Goal: Information Seeking & Learning: Learn about a topic

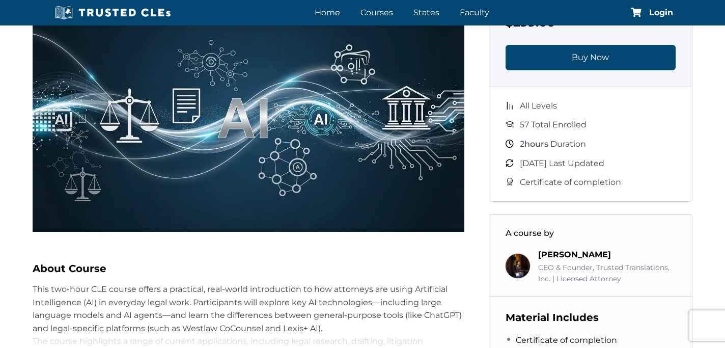
scroll to position [105, 0]
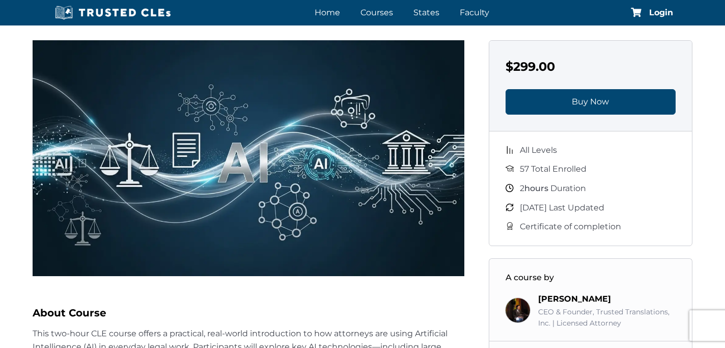
click at [271, 169] on img at bounding box center [249, 158] width 432 height 236
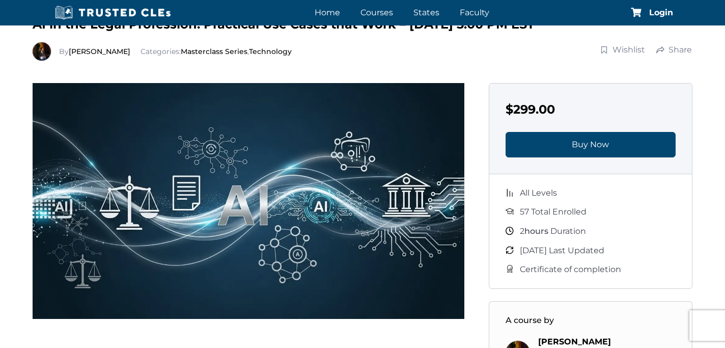
scroll to position [55, 0]
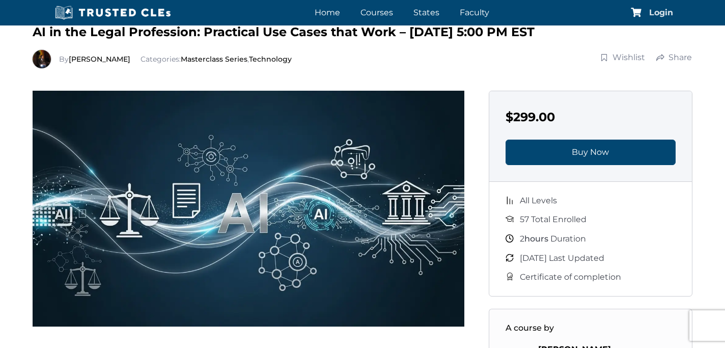
click at [657, 15] on span "Login" at bounding box center [661, 13] width 24 height 8
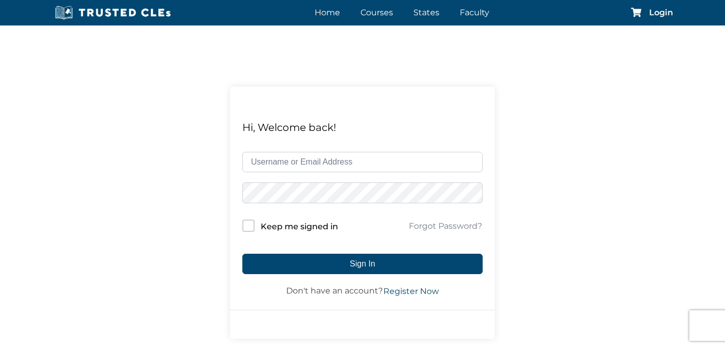
type input "tilton@thunterlaw.com"
click at [248, 228] on input "Keep me signed in" at bounding box center [248, 225] width 12 height 12
checkbox input "false"
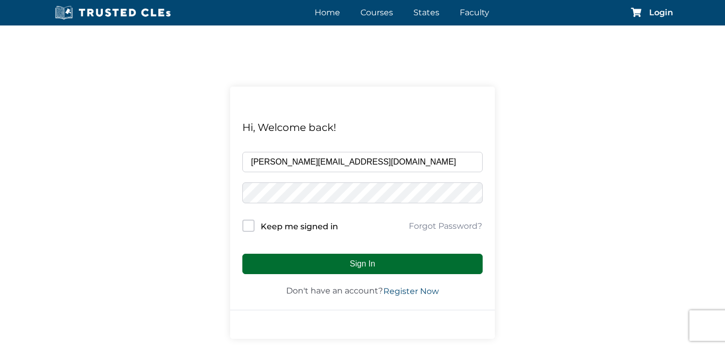
click at [373, 263] on button "Sign In" at bounding box center [362, 264] width 240 height 20
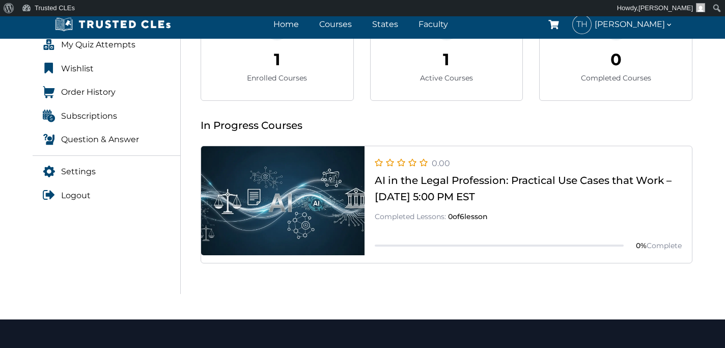
scroll to position [225, 0]
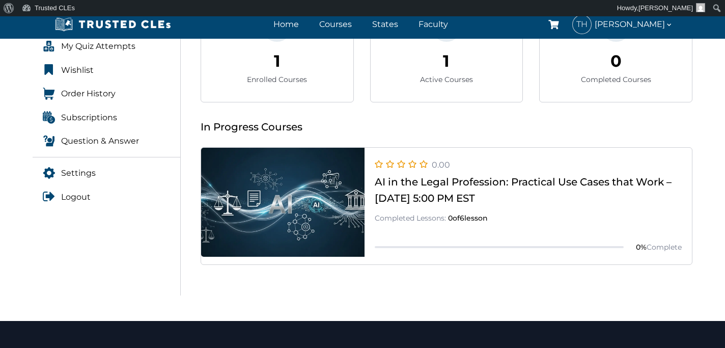
click at [287, 264] on link at bounding box center [446, 264] width 491 height 0
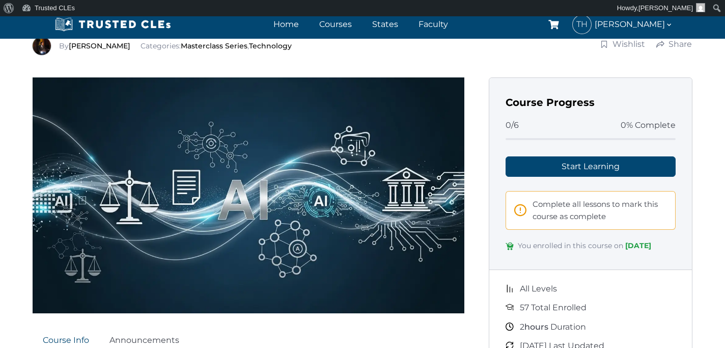
scroll to position [88, 0]
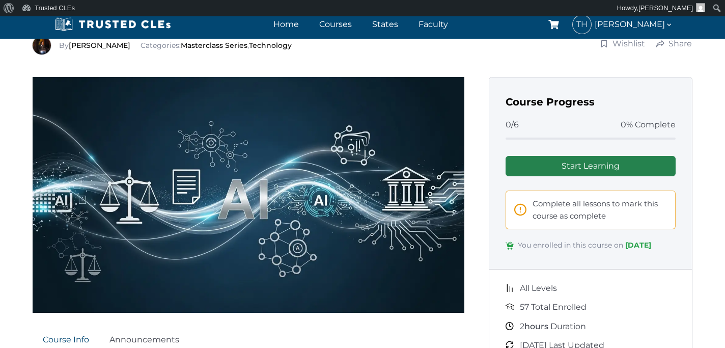
click at [587, 163] on link "Start Learning" at bounding box center [591, 166] width 170 height 20
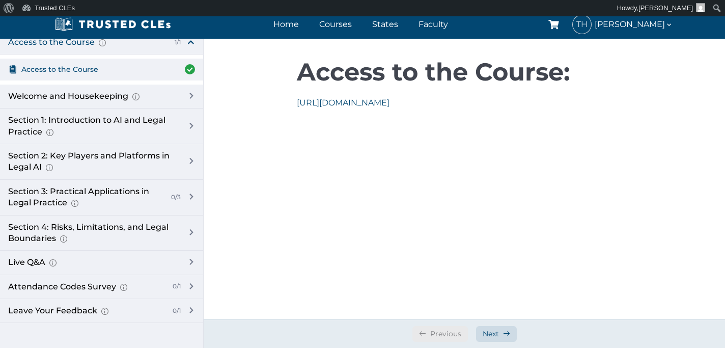
scroll to position [43, 0]
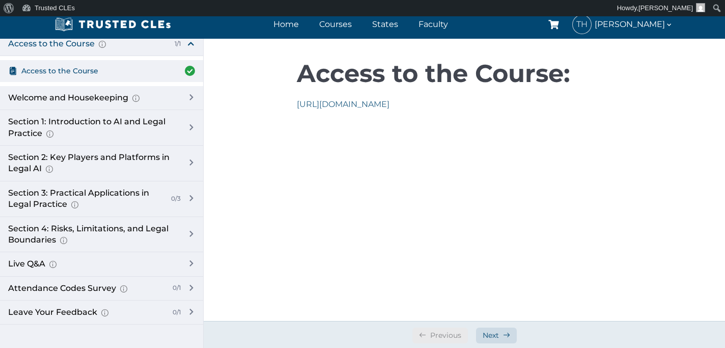
click at [358, 105] on link "[URL][DOMAIN_NAME]" at bounding box center [343, 104] width 93 height 10
